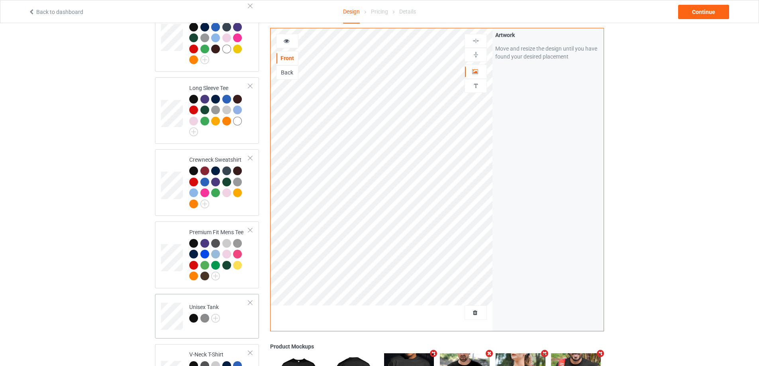
scroll to position [438, 0]
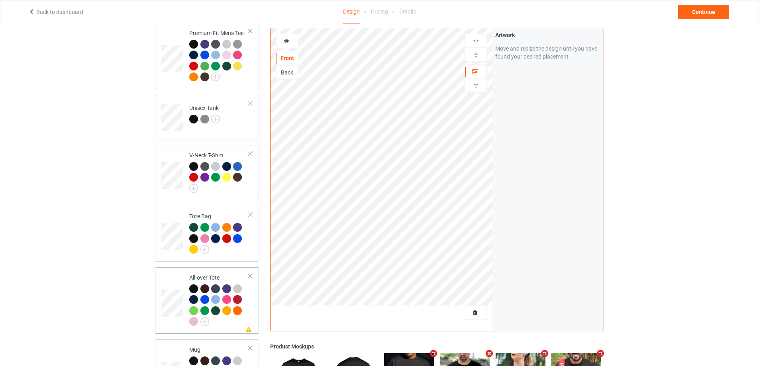
click at [255, 315] on div "Missing artwork on 1 side(s) All-over Tote" at bounding box center [207, 300] width 104 height 67
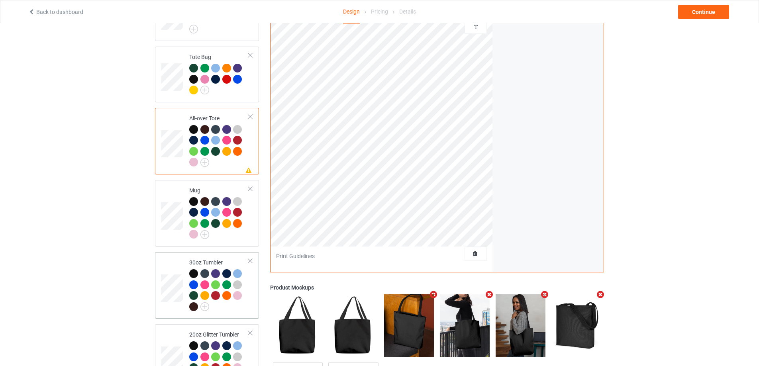
scroll to position [637, 0]
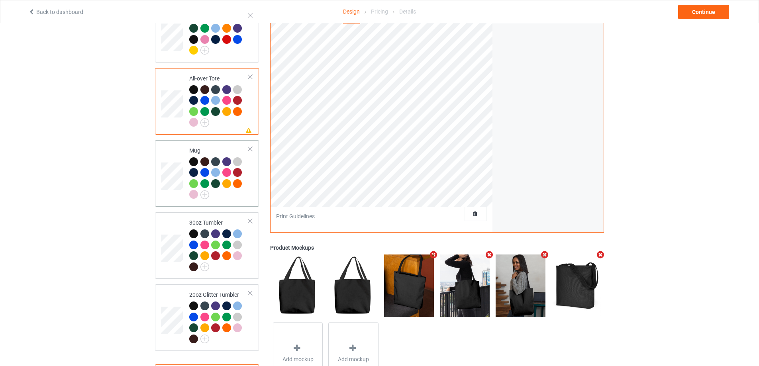
click at [249, 198] on td "Mug" at bounding box center [219, 173] width 68 height 60
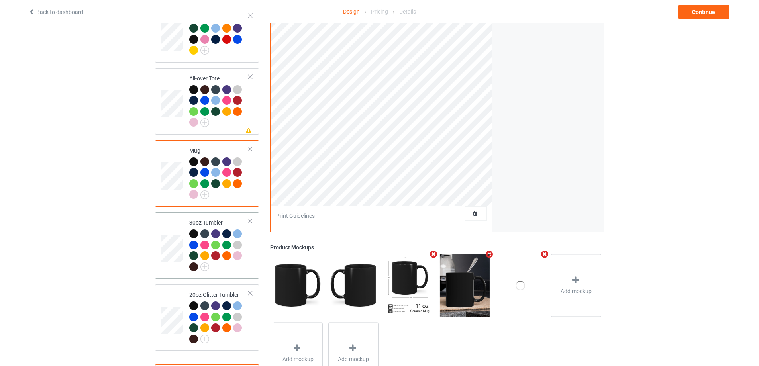
click at [248, 267] on td "30oz Tumbler" at bounding box center [219, 245] width 68 height 60
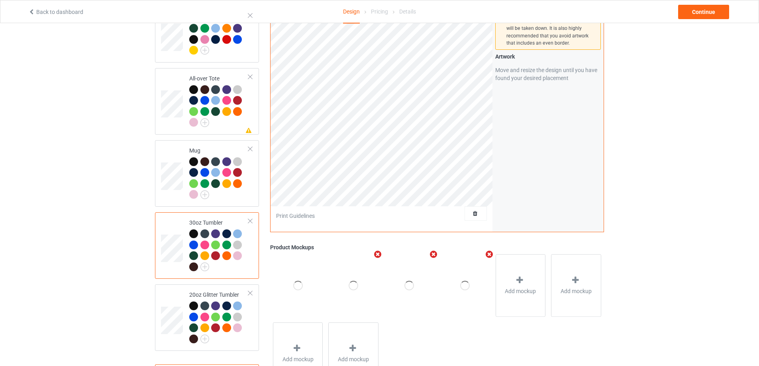
scroll to position [518, 0]
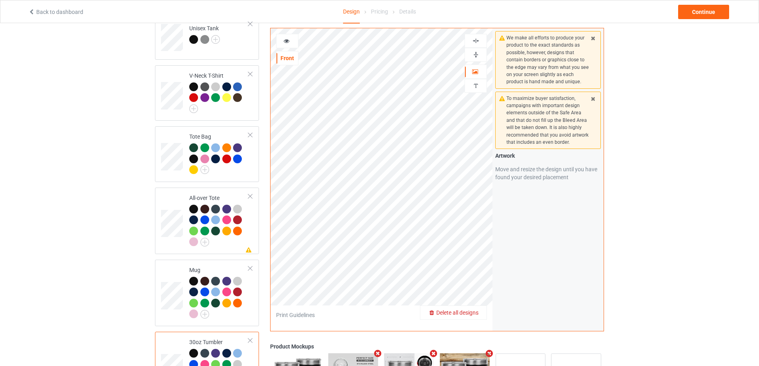
click at [478, 317] on div "Delete all designs" at bounding box center [453, 313] width 66 height 8
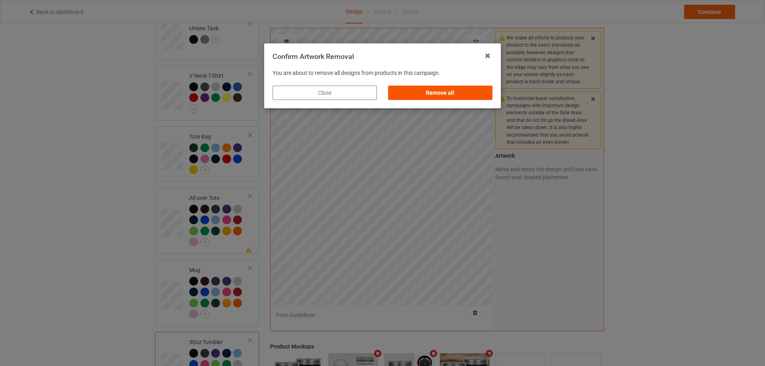
click at [428, 95] on div "Remove all" at bounding box center [440, 93] width 104 height 14
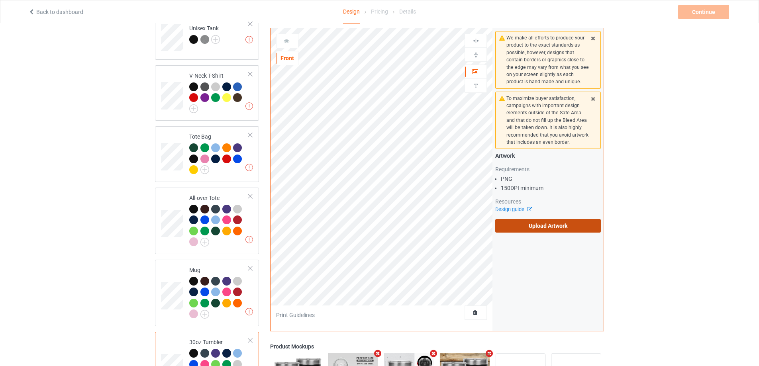
click at [527, 228] on label "Upload Artwork" at bounding box center [548, 226] width 106 height 14
click at [0, 0] on input "Upload Artwork" at bounding box center [0, 0] width 0 height 0
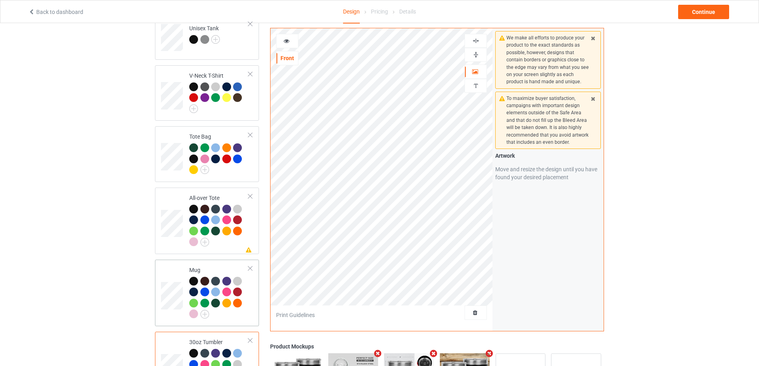
click at [251, 299] on td "Mug" at bounding box center [219, 293] width 68 height 60
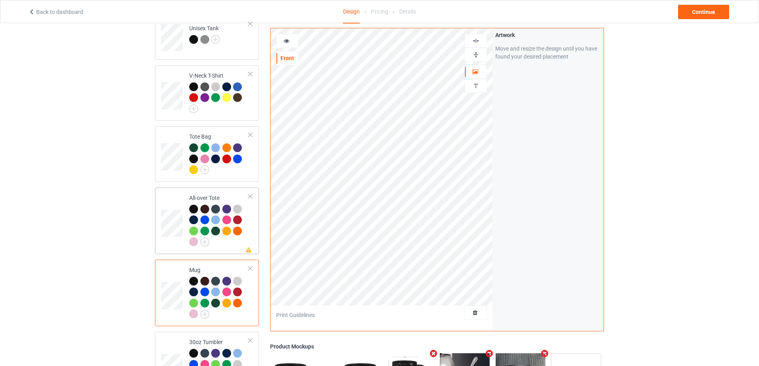
click at [231, 245] on td "Missing artwork on 1 side(s) All-over Tote" at bounding box center [219, 221] width 68 height 60
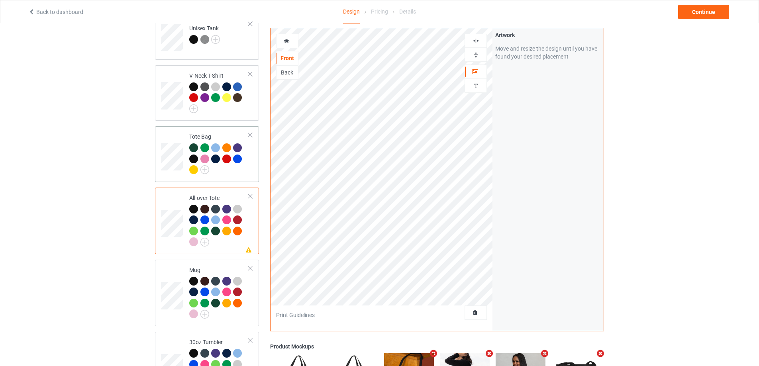
click at [235, 172] on td "Tote Bag" at bounding box center [219, 153] width 68 height 49
drag, startPoint x: 222, startPoint y: 246, endPoint x: 254, endPoint y: 243, distance: 32.4
click at [222, 246] on td "Missing artwork on 1 side(s) All-over Tote" at bounding box center [219, 221] width 68 height 60
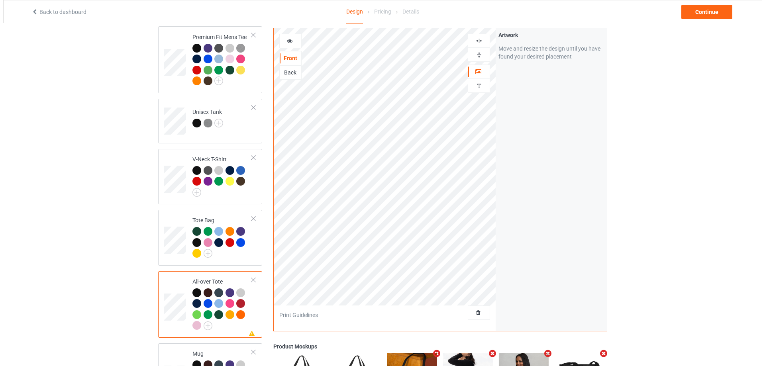
scroll to position [235, 0]
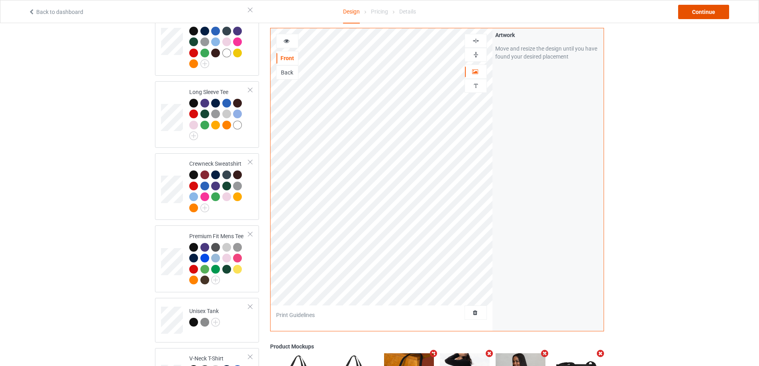
click at [710, 14] on div "Continue" at bounding box center [703, 12] width 51 height 14
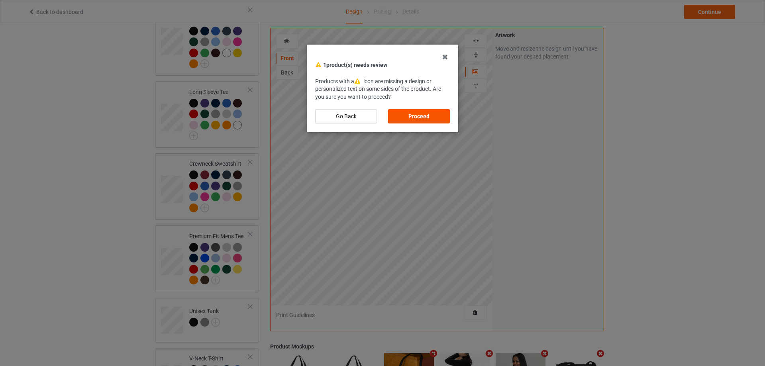
click at [434, 115] on div "Proceed" at bounding box center [419, 116] width 62 height 14
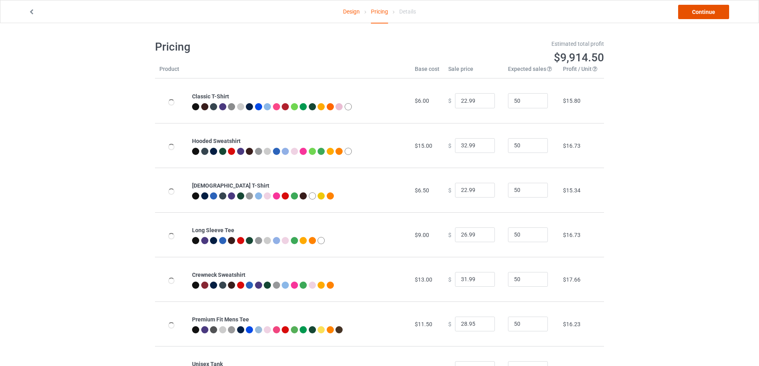
click at [689, 12] on link "Continue" at bounding box center [703, 12] width 51 height 14
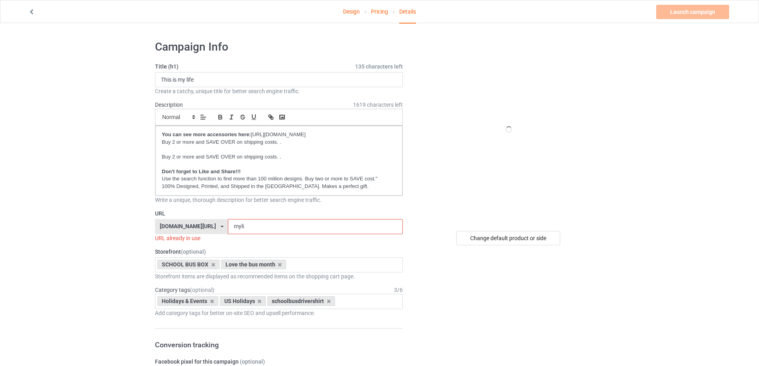
click at [242, 225] on input "myli" at bounding box center [315, 226] width 174 height 15
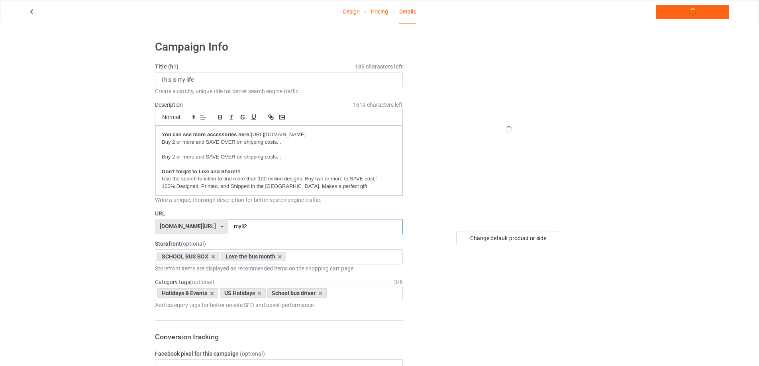
scroll to position [519, 0]
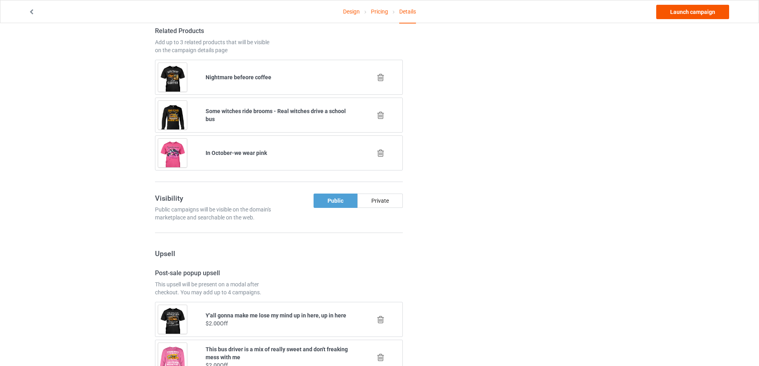
type input "myli2"
click at [679, 8] on link "Launch campaign" at bounding box center [692, 12] width 73 height 14
